Goal: Transaction & Acquisition: Purchase product/service

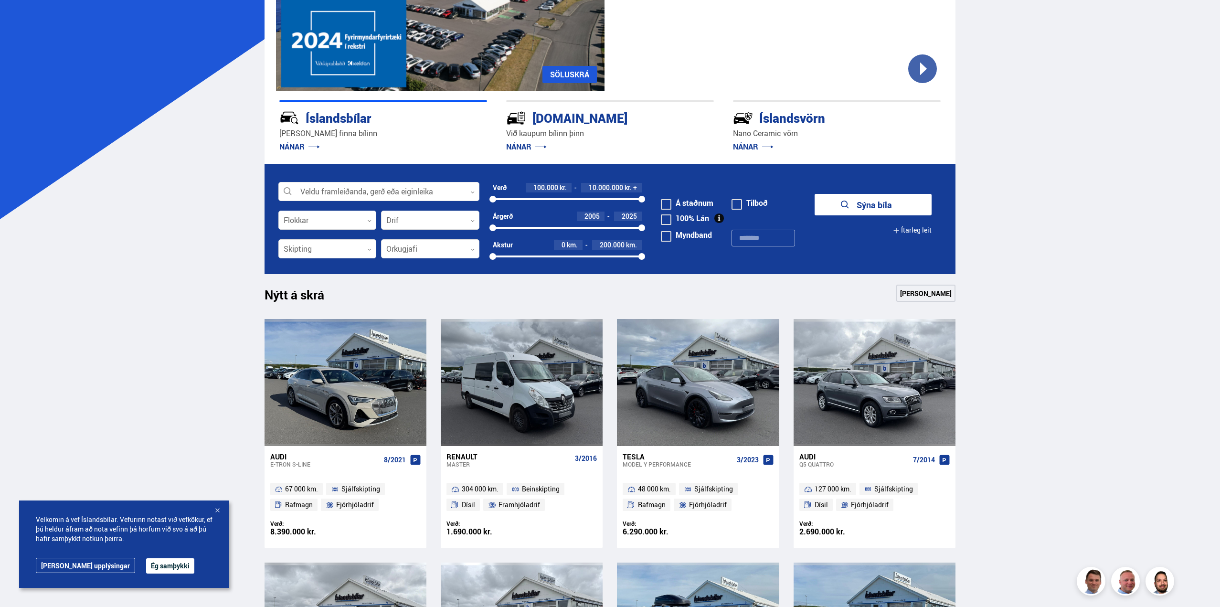
scroll to position [143, 0]
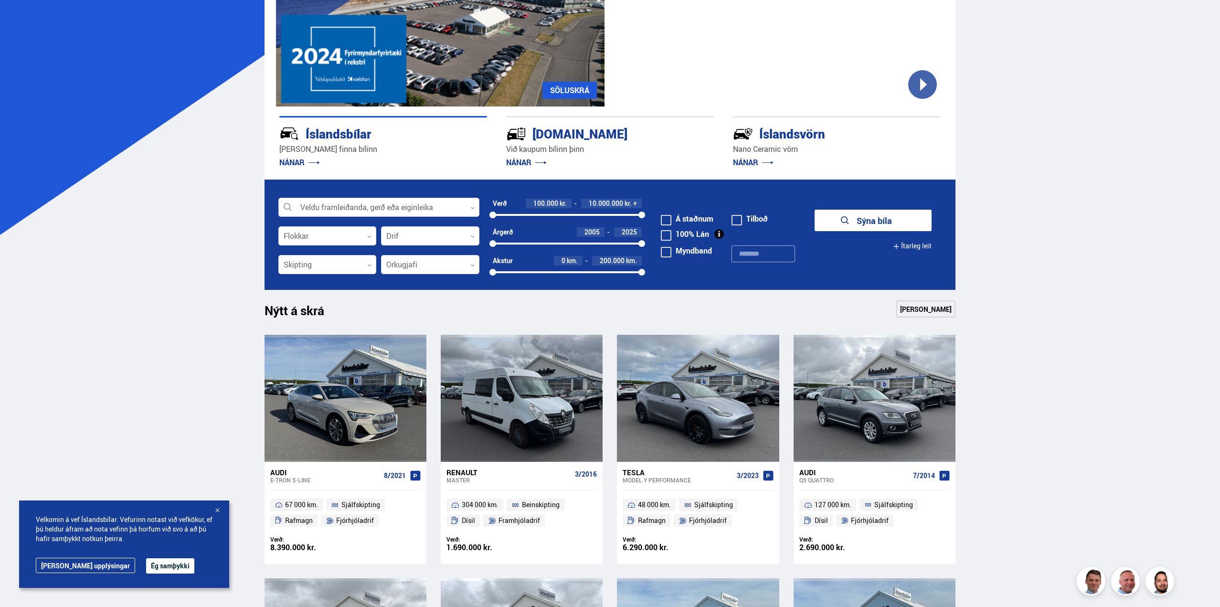
click at [445, 211] on div at bounding box center [378, 207] width 201 height 19
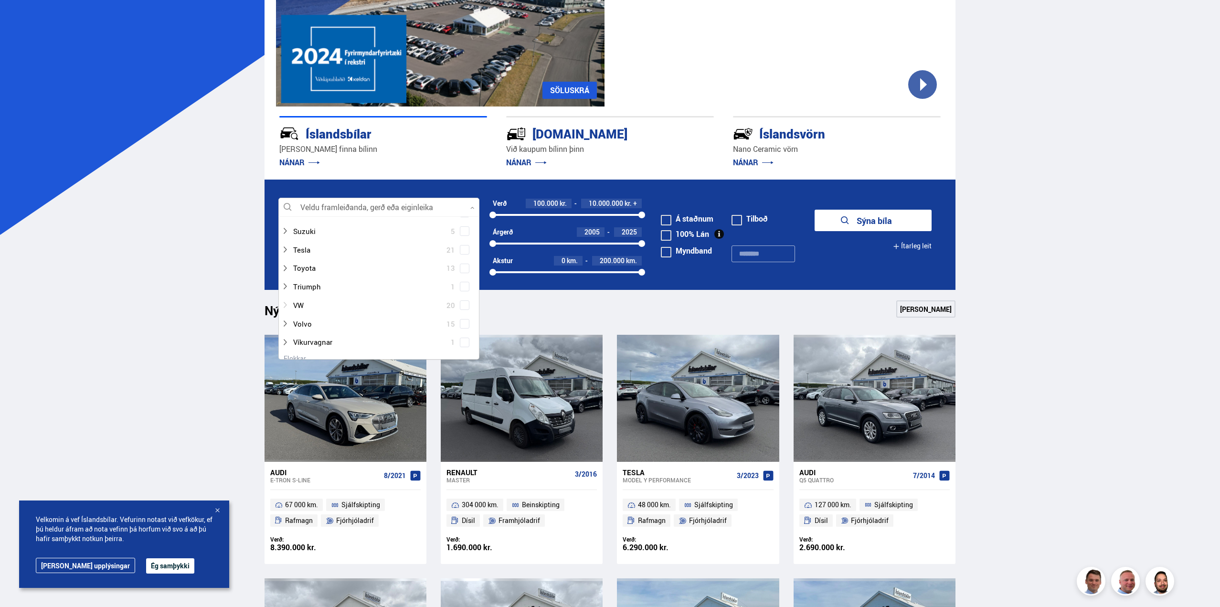
scroll to position [621, 0]
click at [288, 235] on icon at bounding box center [285, 233] width 8 height 8
click at [306, 253] on div at bounding box center [388, 251] width 176 height 14
click at [461, 254] on span at bounding box center [465, 252] width 10 height 10
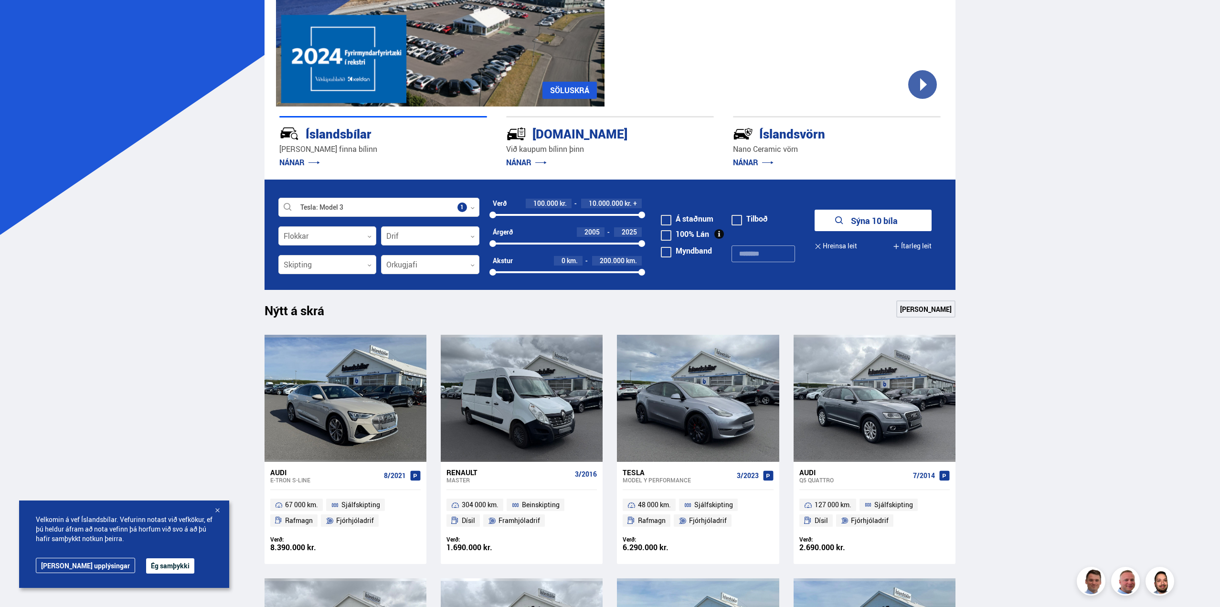
click at [874, 213] on button "Sýna 10 bíla" at bounding box center [873, 220] width 117 height 21
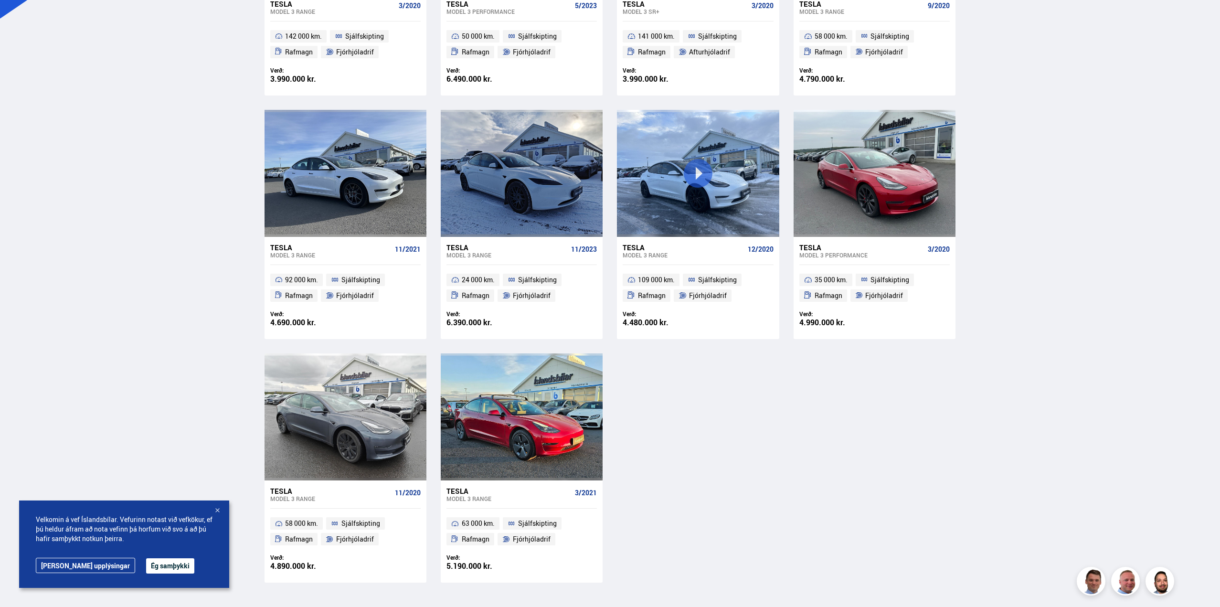
scroll to position [382, 0]
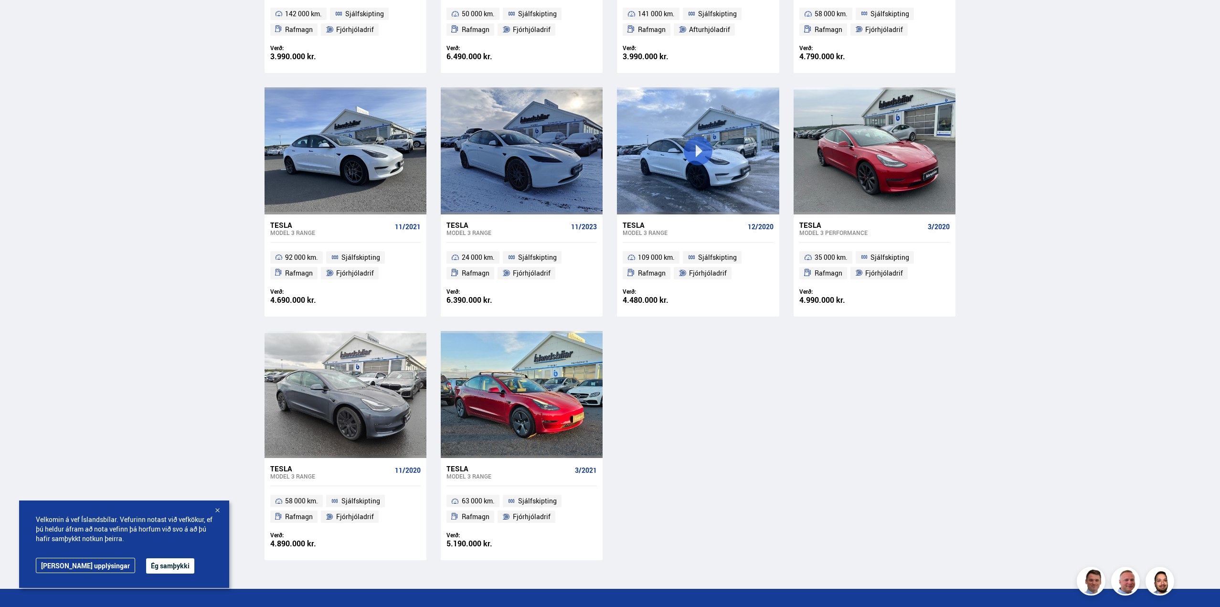
click at [1074, 370] on div "Söluskrá Þjónusta Íslandsbílar [DOMAIN_NAME] Íslandsvörn Leiðbeiningar Um okkur…" at bounding box center [610, 186] width 1220 height 1136
drag, startPoint x: 1071, startPoint y: 529, endPoint x: 364, endPoint y: 269, distance: 753.4
click at [180, 186] on div "Söluskrá Þjónusta Íslandsbílar [DOMAIN_NAME] Íslandsvörn Leiðbeiningar Um okkur…" at bounding box center [610, 186] width 1220 height 1136
click at [980, 505] on div "Söluskrá Þjónusta Íslandsbílar [DOMAIN_NAME] Íslandsvörn Leiðbeiningar Um okkur…" at bounding box center [610, 186] width 1220 height 1136
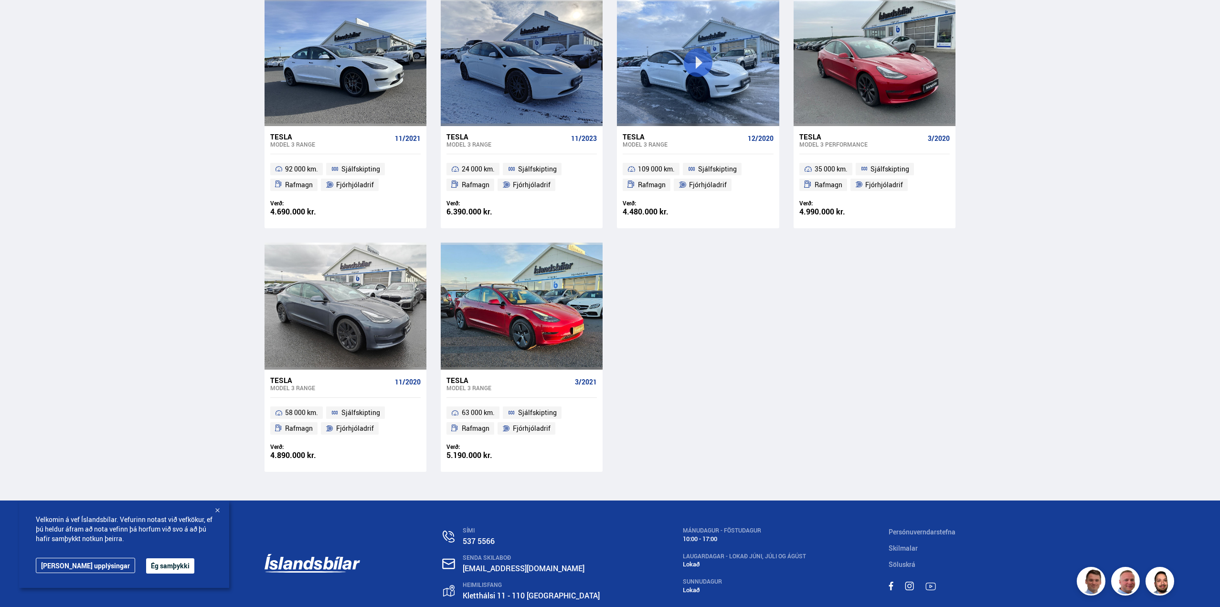
scroll to position [477, 0]
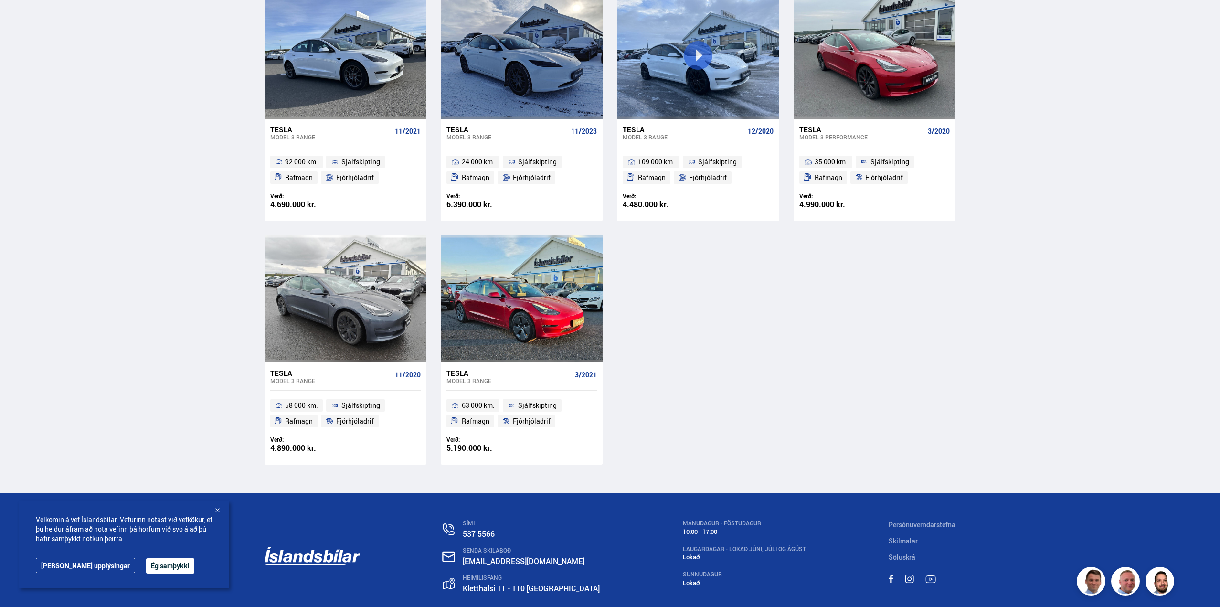
click at [779, 407] on div "Tesla Model 3 RANGE 3/2020 142 000 km. Sjálfskipting Rafmagn Fjórhjóladrif Verð…" at bounding box center [610, 106] width 691 height 717
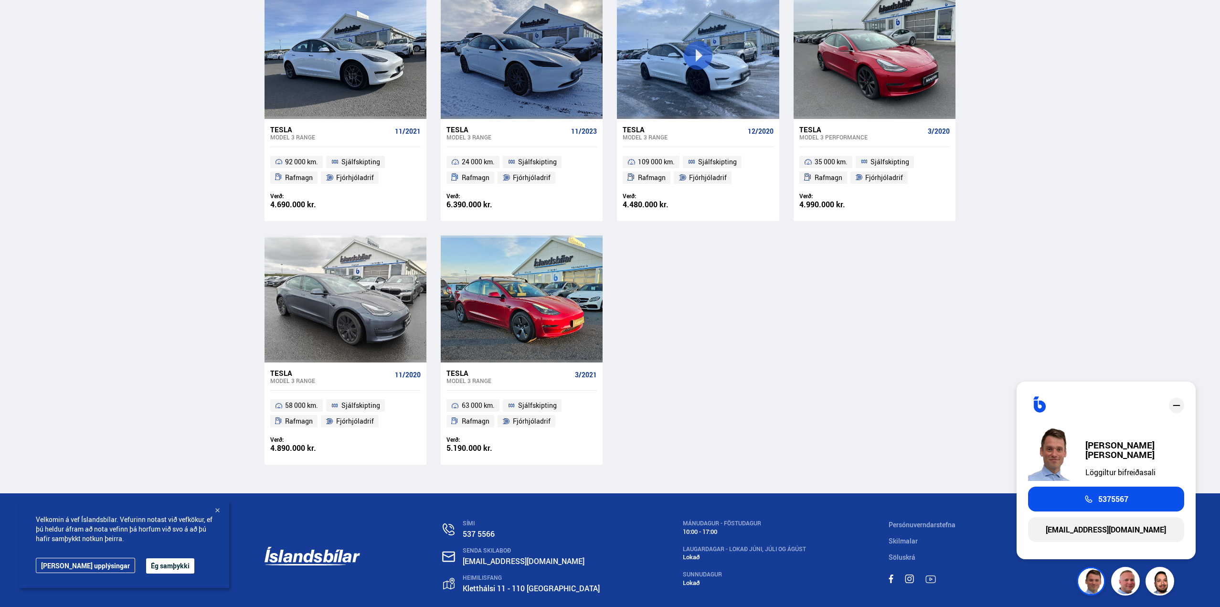
click at [878, 439] on div "Tesla Model 3 RANGE 3/2020 142 000 km. Sjálfskipting Rafmagn Fjórhjóladrif Verð…" at bounding box center [610, 106] width 691 height 717
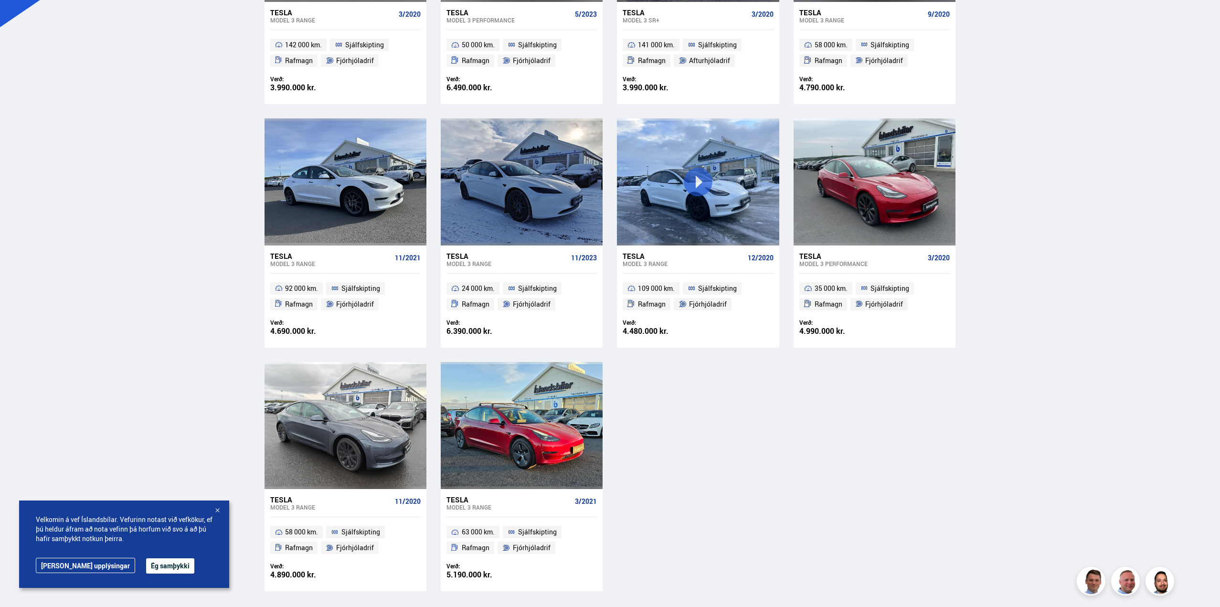
scroll to position [334, 0]
